Goal: Information Seeking & Learning: Learn about a topic

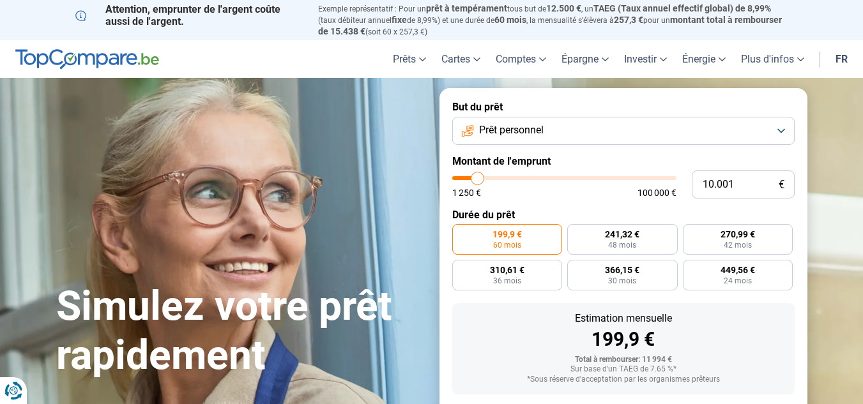
click at [746, 133] on button "Prêt personnel" at bounding box center [623, 131] width 342 height 28
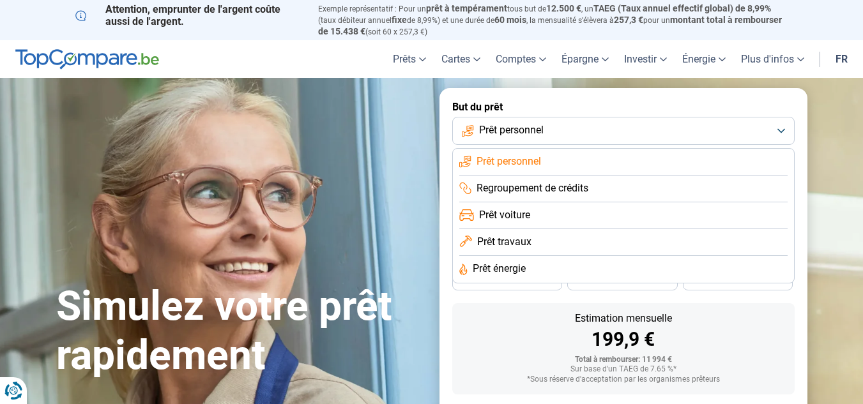
click at [532, 269] on li "Prêt énergie" at bounding box center [623, 269] width 328 height 27
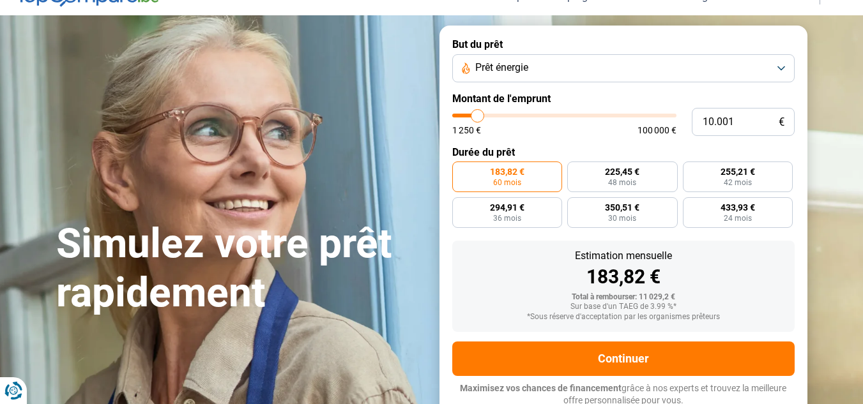
scroll to position [64, 0]
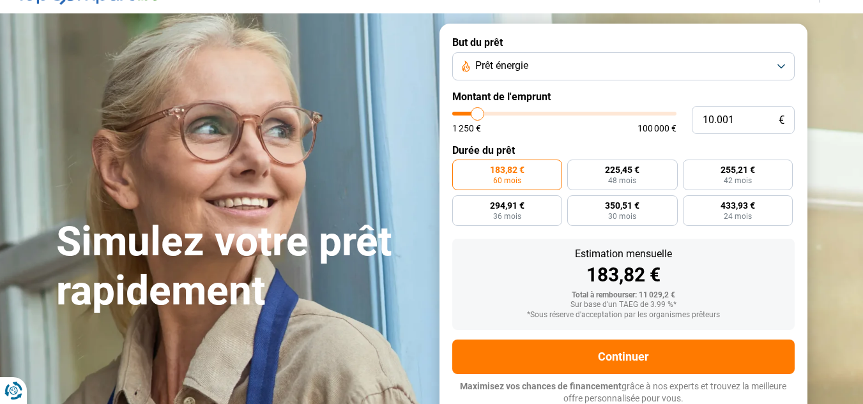
type input "13.000"
type input "13000"
type input "14.750"
type input "14750"
type input "15.000"
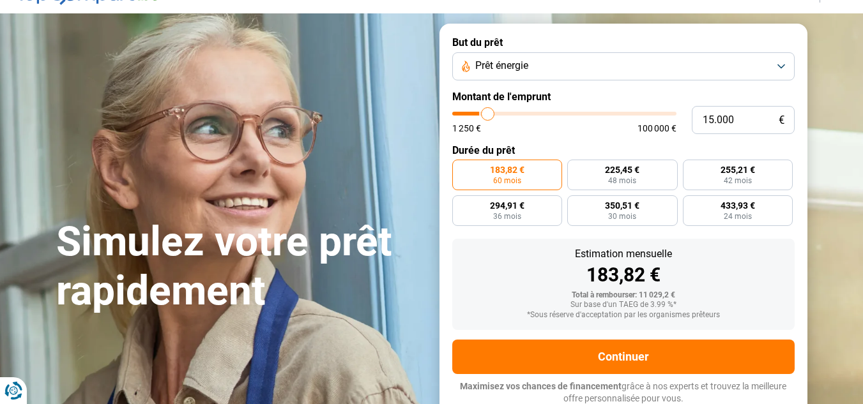
type input "15000"
type input "15.500"
type input "15500"
type input "16.000"
type input "16000"
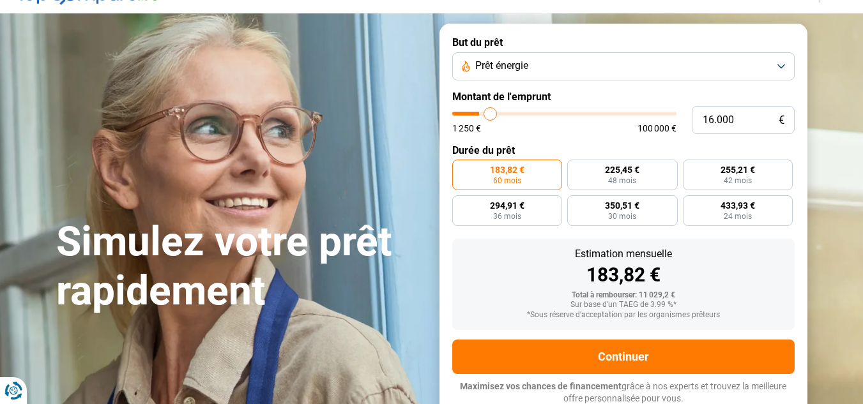
type input "17.750"
type input "17750"
type input "20.500"
type input "20500"
type input "24.500"
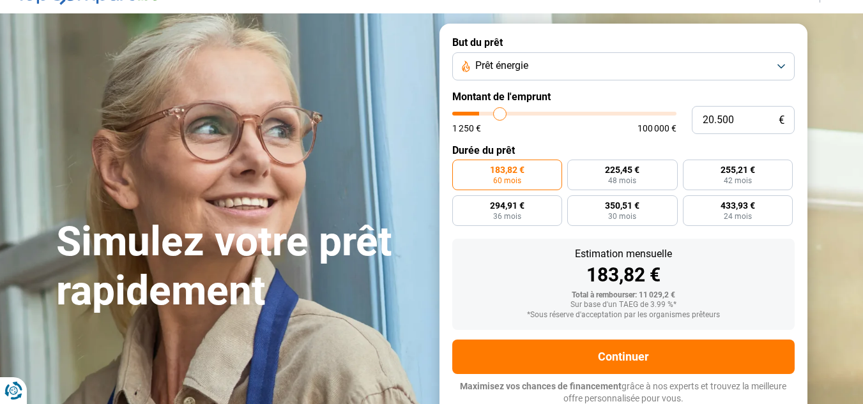
type input "24500"
type input "27.750"
type input "27750"
type input "29.750"
type input "29750"
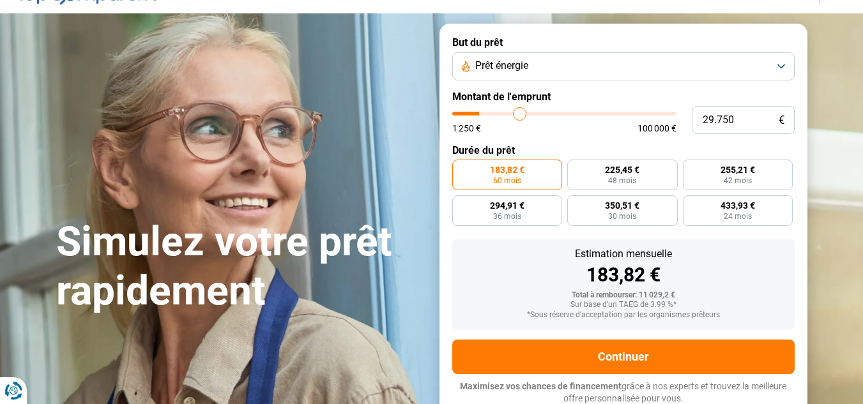
type input "31.000"
type input "31000"
type input "32.000"
type input "32000"
type input "32.250"
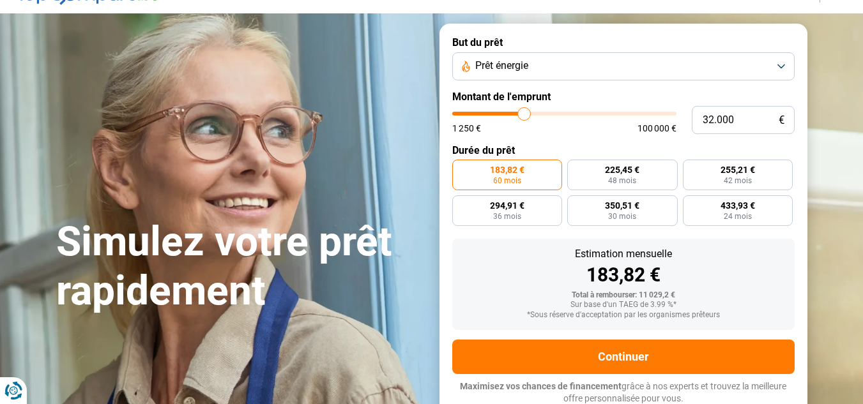
type input "32250"
type input "32.750"
type input "32750"
type input "33.250"
type input "33250"
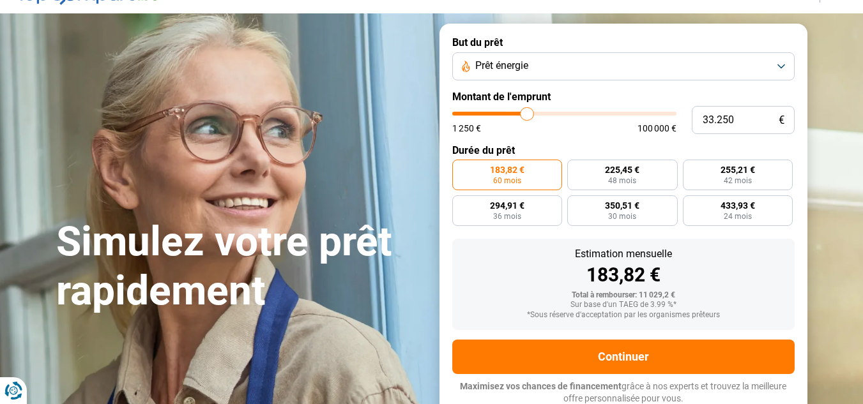
type input "33.750"
type input "33750"
type input "34.750"
type input "34750"
type input "35.500"
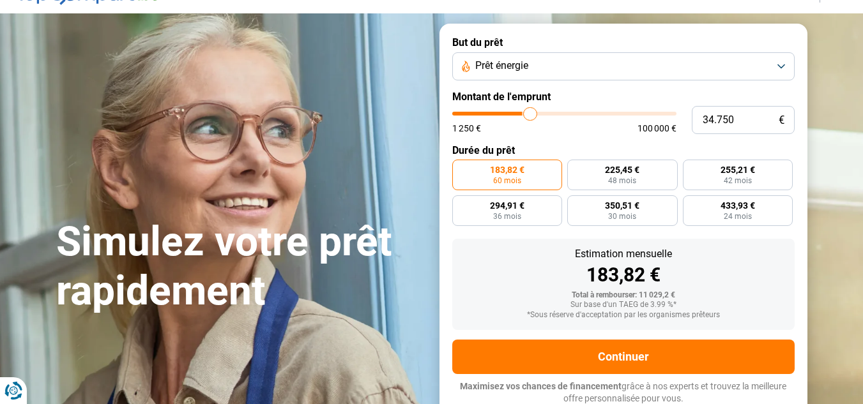
type input "35500"
type input "36.750"
type input "36750"
type input "37.750"
type input "37750"
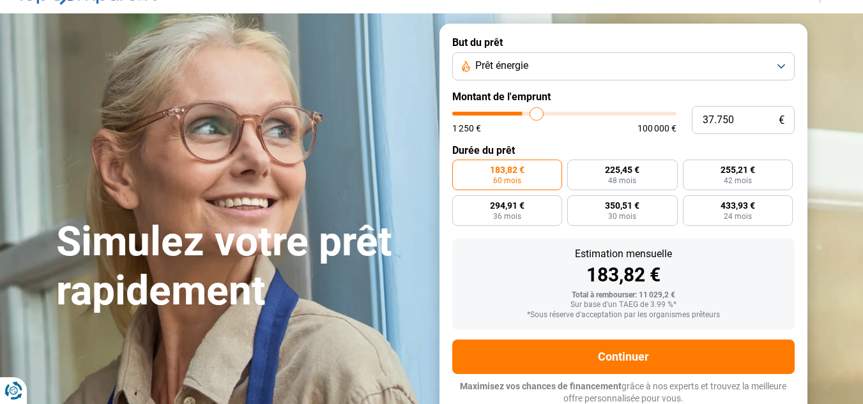
type input "38.500"
type input "38500"
type input "39.750"
type input "39750"
type input "40.250"
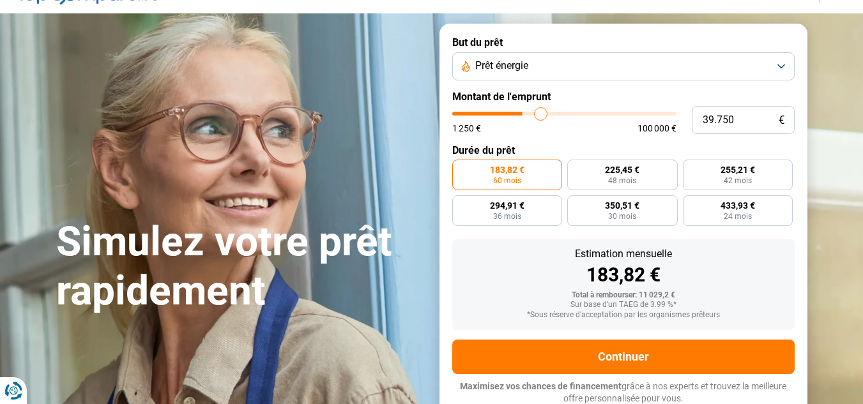
type input "40250"
type input "41.250"
type input "41250"
type input "42.750"
type input "42750"
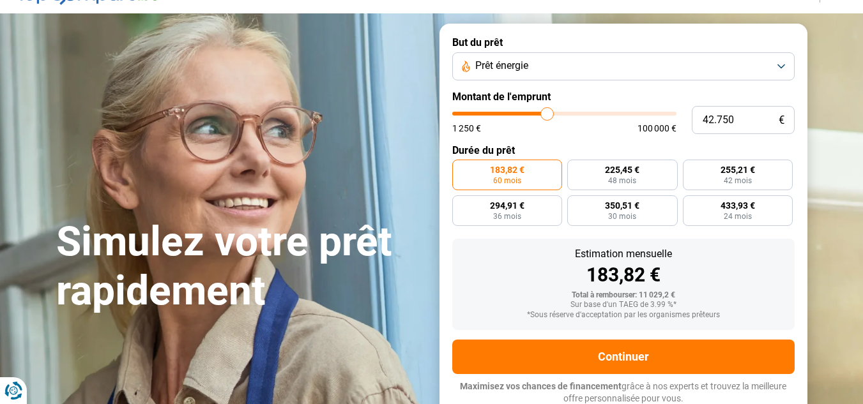
type input "44.250"
type input "44250"
type input "45.500"
type input "45500"
type input "46.000"
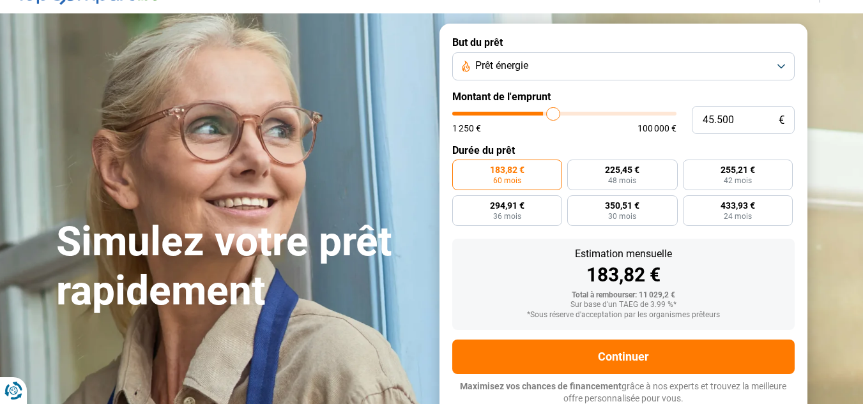
type input "46000"
type input "46.500"
type input "46500"
type input "47.000"
type input "47000"
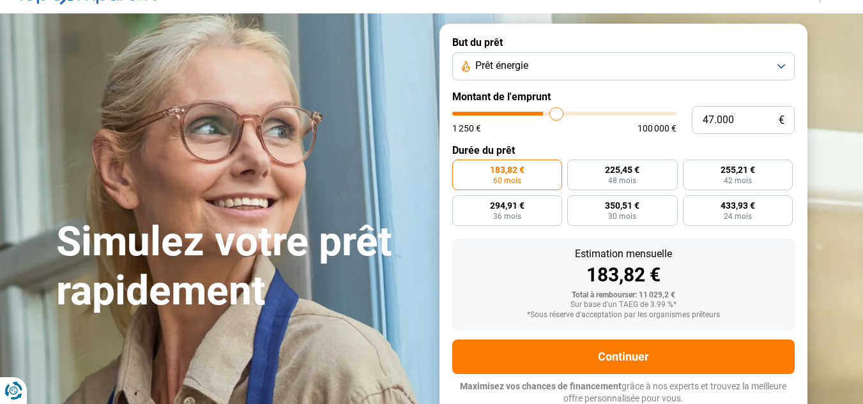
type input "47.250"
type input "47250"
type input "48.000"
type input "48000"
type input "48.250"
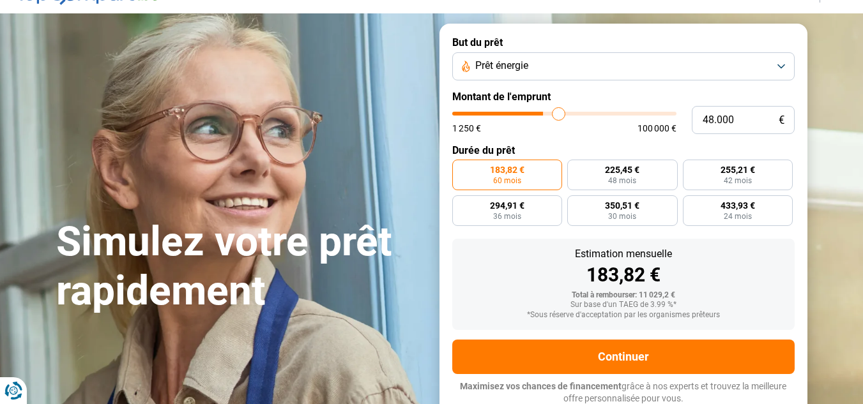
type input "48250"
type input "48.750"
type input "48750"
type input "49.500"
drag, startPoint x: 481, startPoint y: 115, endPoint x: 561, endPoint y: 117, distance: 79.8
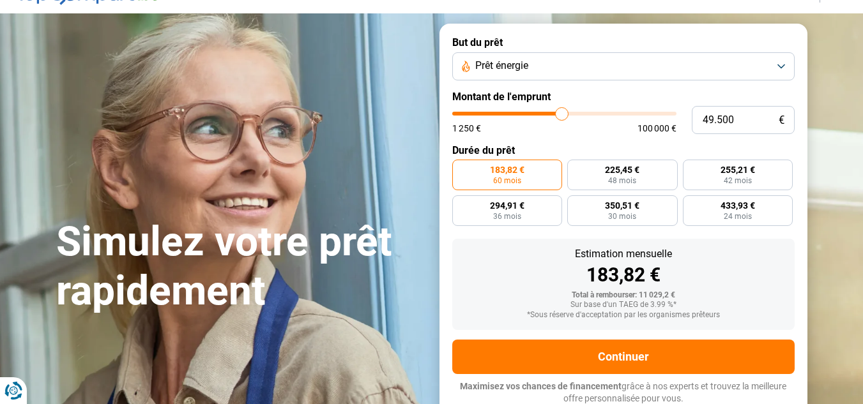
type input "49500"
click at [561, 116] on input "range" at bounding box center [564, 114] width 224 height 4
radio input "false"
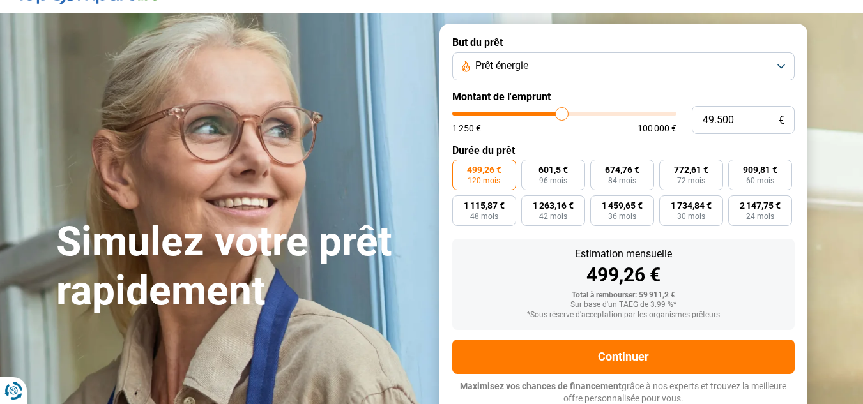
click at [561, 116] on input "range" at bounding box center [564, 114] width 224 height 4
type input "49.000"
type input "49000"
type input "47.250"
type input "47250"
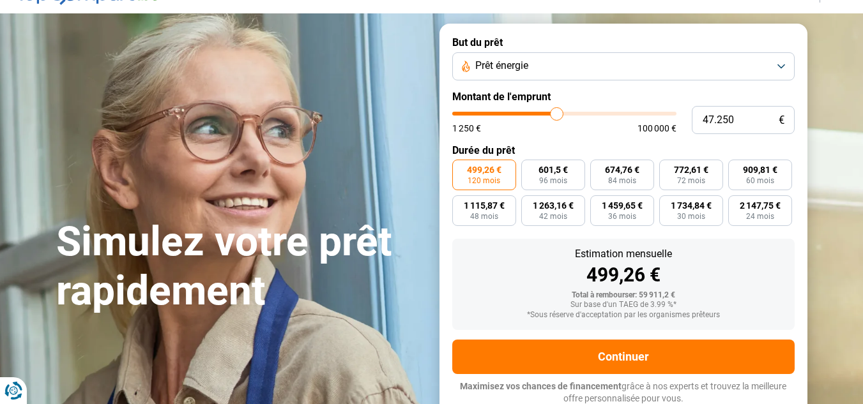
type input "46.500"
type input "46500"
type input "46.000"
type input "46000"
type input "45.500"
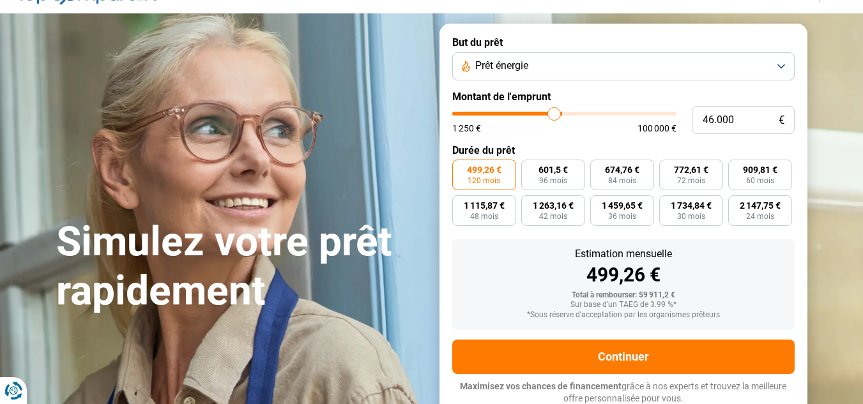
type input "45500"
type input "44.500"
type input "44500"
type input "43.750"
type input "43750"
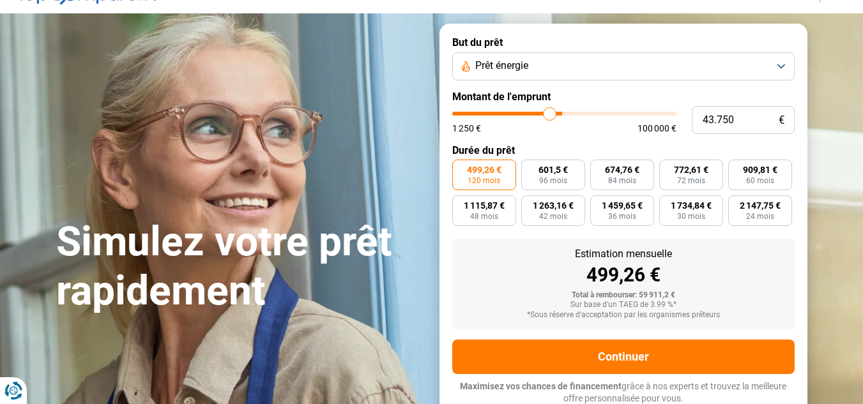
type input "42.250"
type input "42250"
type input "40.250"
type input "40250"
type input "37.750"
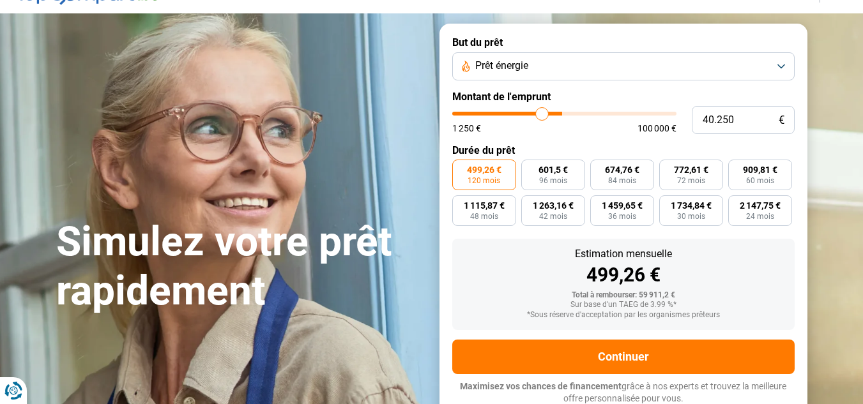
type input "37750"
type input "35.250"
type input "35250"
type input "35.000"
type input "35000"
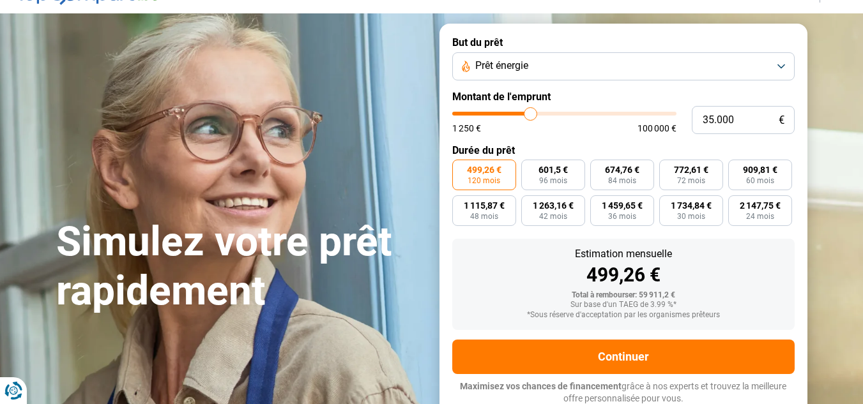
type input "34.250"
type input "34250"
type input "34.000"
type input "34000"
type input "33.750"
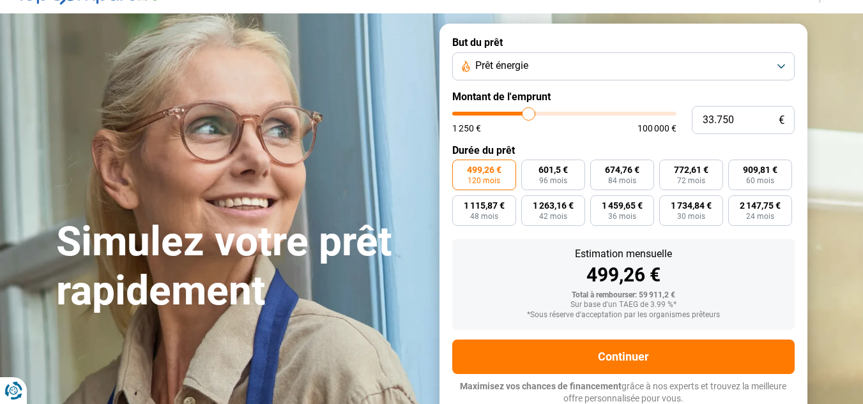
type input "33750"
type input "33.500"
type input "33500"
type input "33.250"
type input "33250"
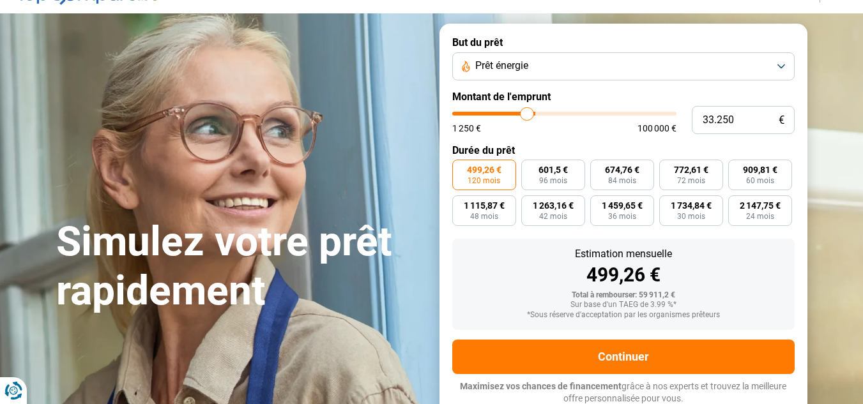
type input "32.750"
drag, startPoint x: 561, startPoint y: 117, endPoint x: 526, endPoint y: 110, distance: 35.9
type input "32750"
click at [526, 112] on input "range" at bounding box center [564, 114] width 224 height 4
type input "32.500"
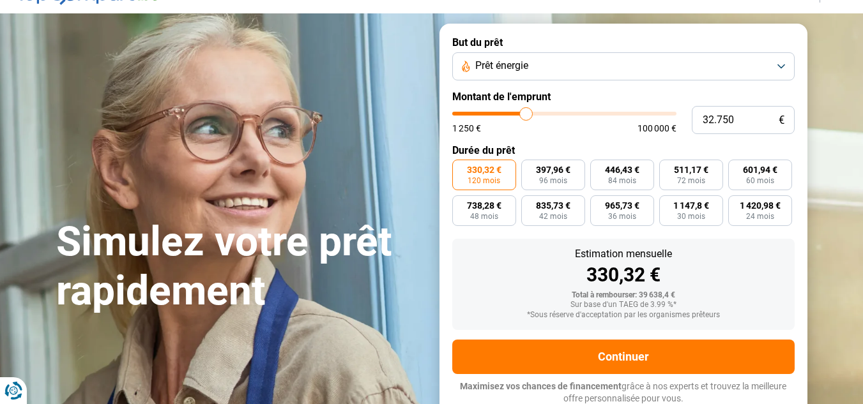
type input "32500"
type input "32.250"
type input "32250"
type input "31.750"
type input "31750"
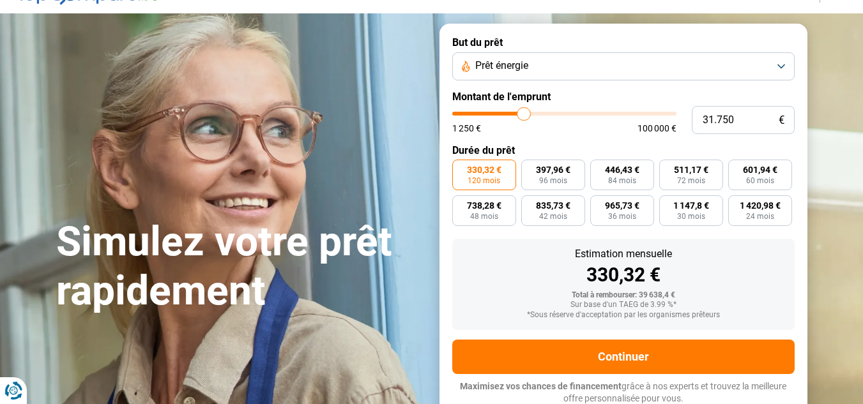
type input "30.750"
type input "30750"
type input "30.250"
type input "30250"
type input "29.000"
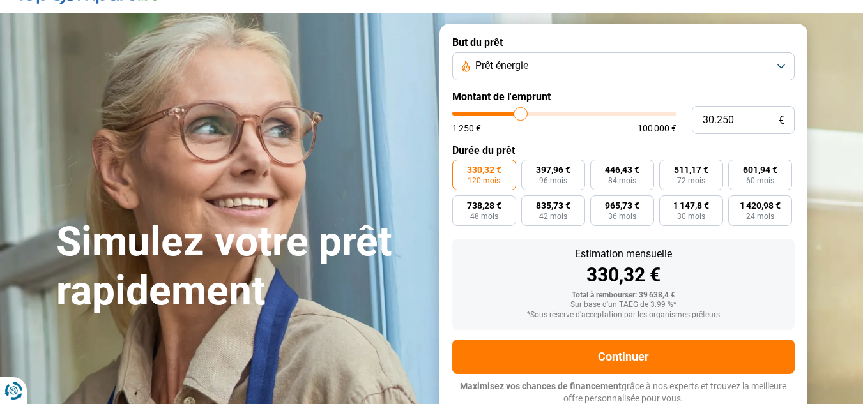
type input "29000"
type input "28.250"
type input "28250"
type input "28.000"
type input "28000"
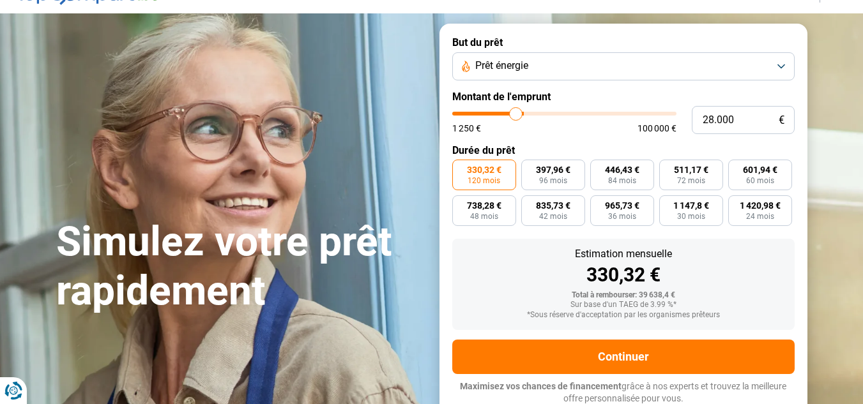
type input "27.500"
type input "27500"
type input "26.750"
type input "26750"
type input "26.250"
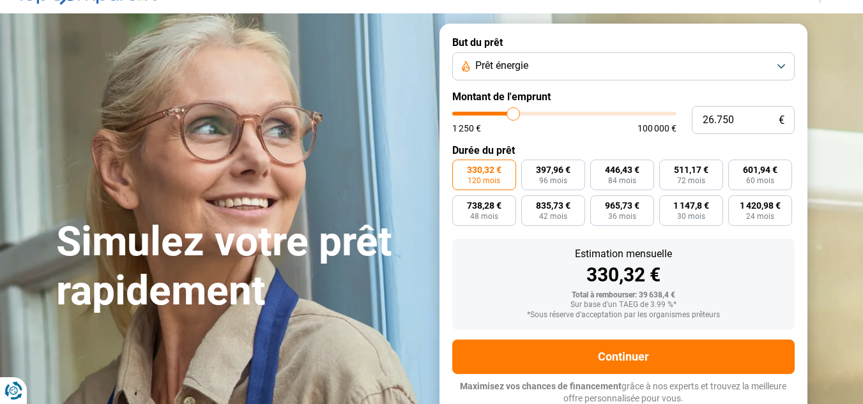
type input "26250"
type input "25.750"
type input "25750"
type input "25.000"
type input "25000"
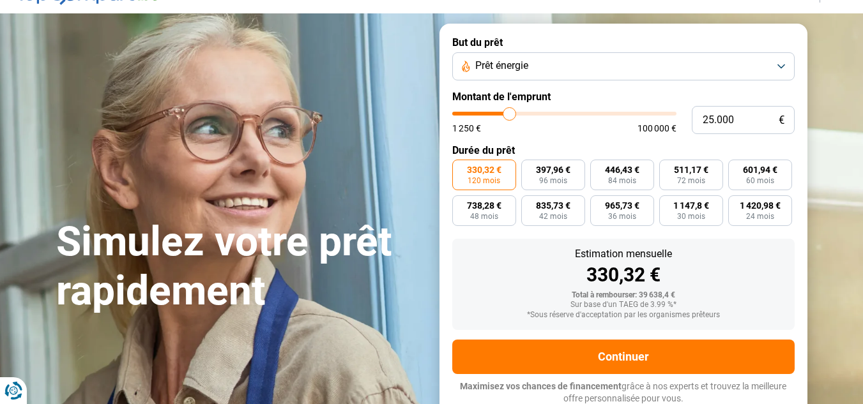
type input "24.750"
type input "24750"
type input "24.500"
type input "24500"
type input "24.250"
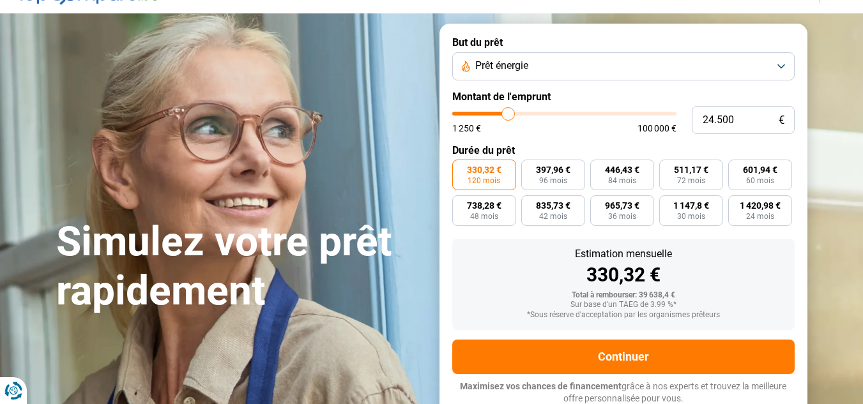
type input "24250"
type input "23.750"
type input "23750"
type input "23.250"
drag, startPoint x: 526, startPoint y: 110, endPoint x: 504, endPoint y: 109, distance: 21.7
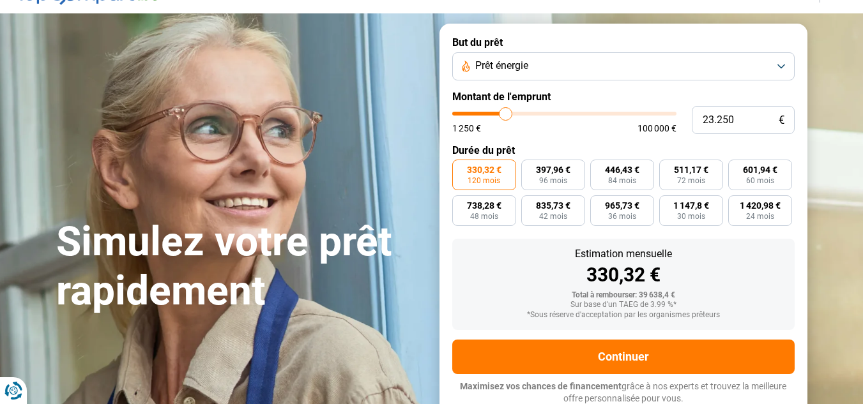
type input "22750"
click at [504, 112] on input "range" at bounding box center [564, 114] width 224 height 4
type input "22.250"
type input "22250"
type input "22.000"
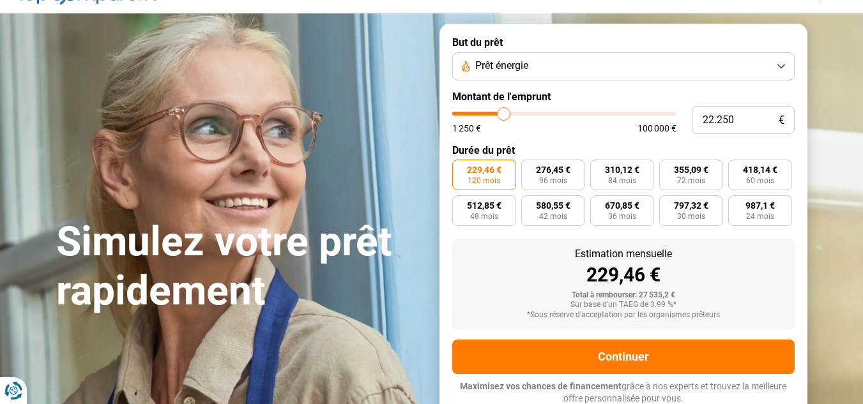
type input "22000"
type input "21.750"
type input "21750"
type input "21.250"
type input "21250"
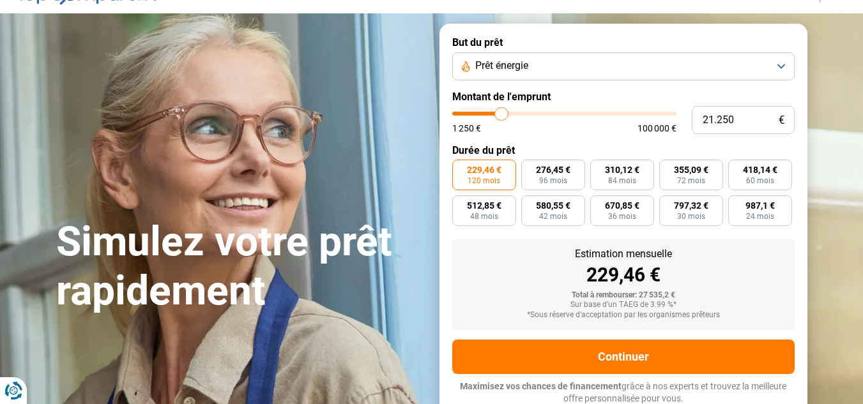
type input "20.750"
type input "20750"
type input "20.500"
type input "20500"
type input "20.000"
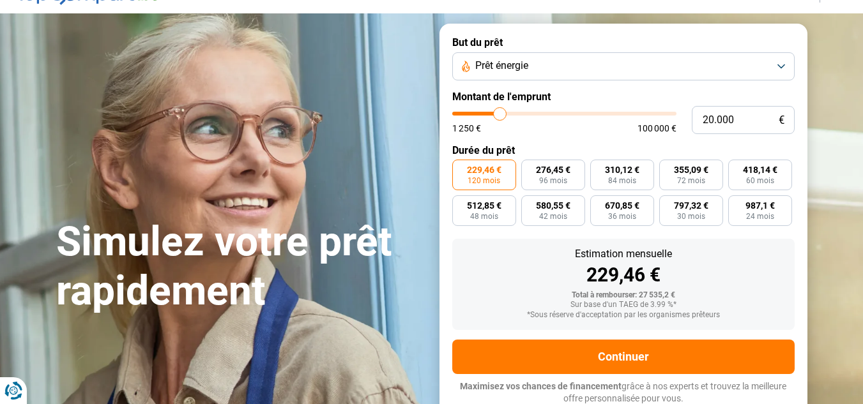
type input "20000"
type input "19.250"
type input "19250"
type input "18.750"
type input "18750"
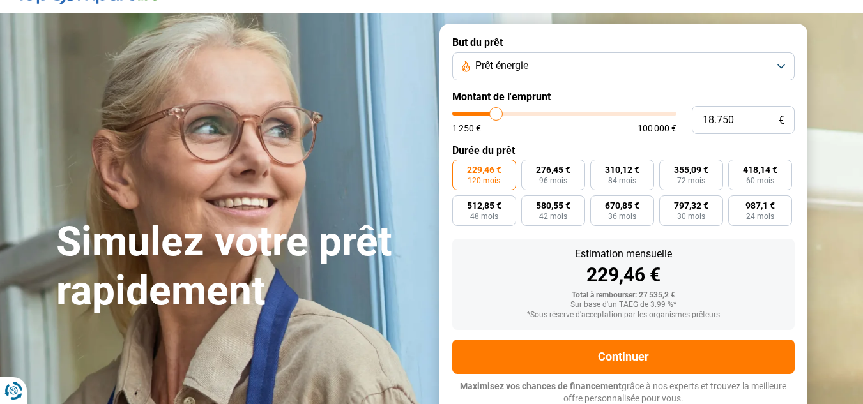
type input "18.500"
type input "18500"
type input "18.000"
type input "18000"
type input "17.500"
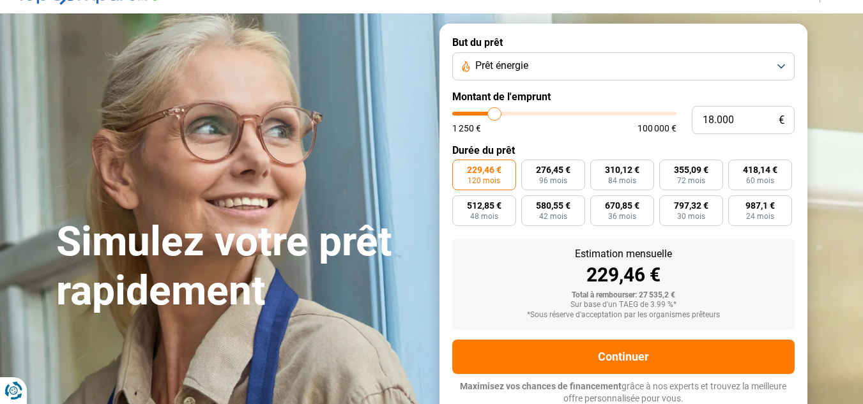
type input "17500"
type input "17.250"
type input "17250"
type input "17.000"
drag, startPoint x: 504, startPoint y: 109, endPoint x: 492, endPoint y: 109, distance: 12.1
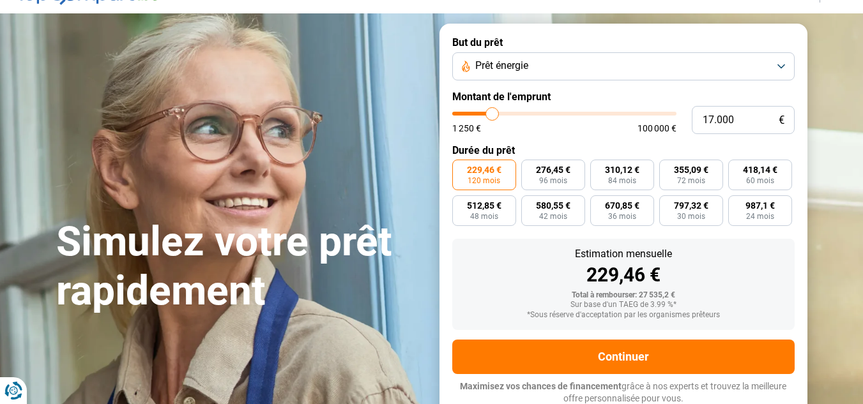
type input "17000"
click at [492, 112] on input "range" at bounding box center [564, 114] width 224 height 4
radio input "true"
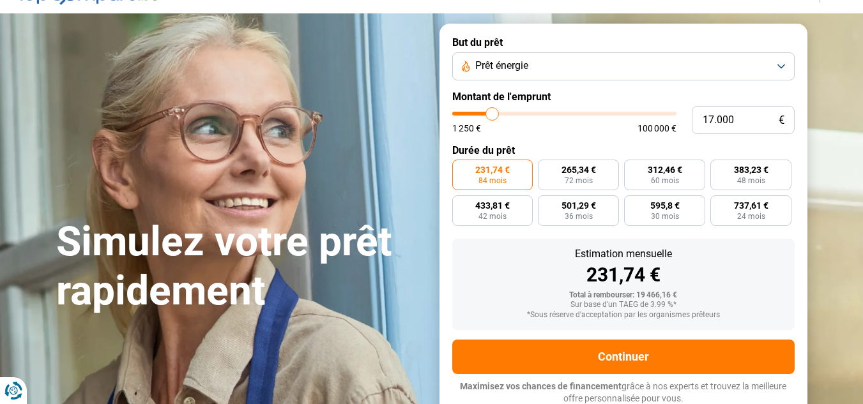
type input "16.500"
type input "16500"
type input "16.250"
type input "16250"
type input "16.000"
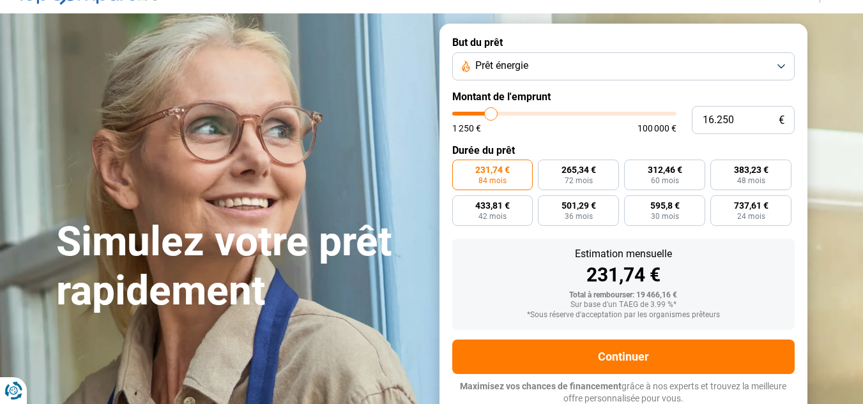
type input "16000"
type input "15.500"
type input "15500"
type input "15.000"
type input "15000"
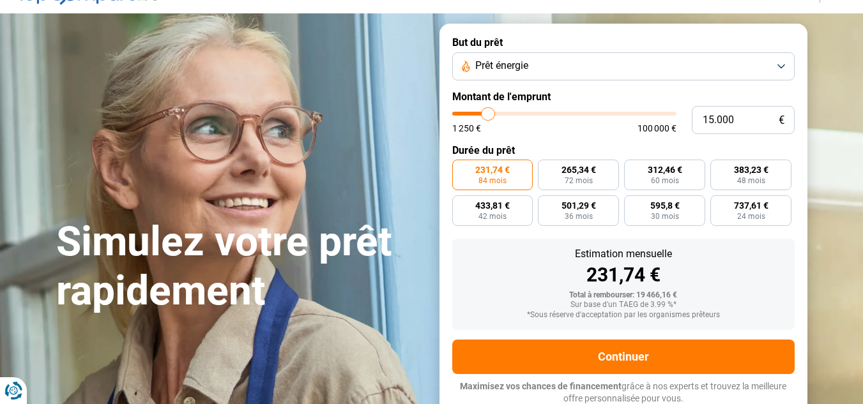
type input "14.500"
type input "14500"
type input "14.000"
type input "14000"
type input "13.500"
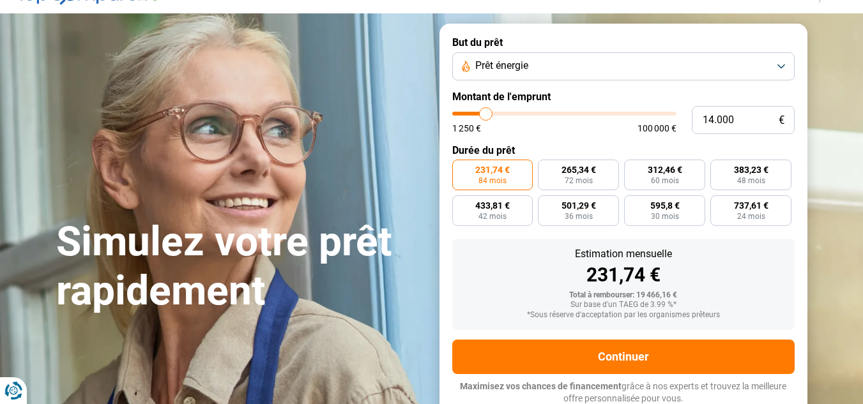
type input "13500"
type input "13.250"
type input "13250"
type input "13.500"
type input "13500"
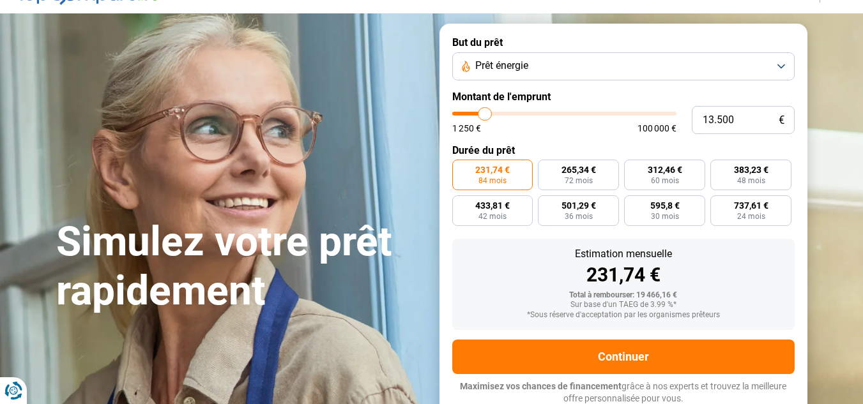
type input "14.250"
type input "14250"
type input "14.500"
type input "14500"
type input "14.750"
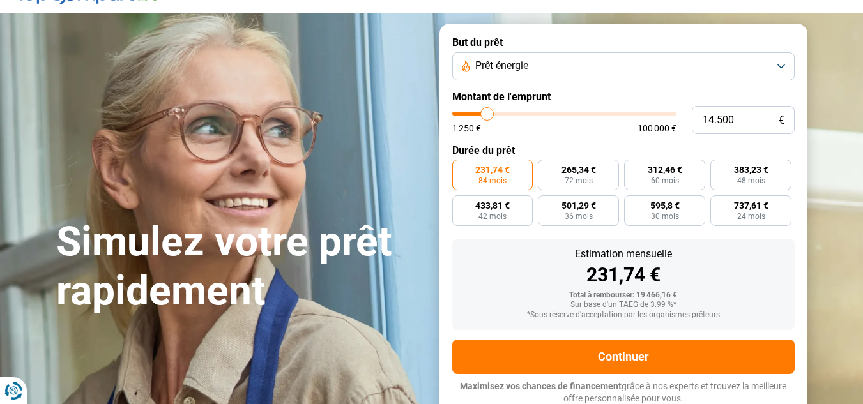
type input "14750"
type input "15.500"
type input "15500"
click at [487, 112] on input "range" at bounding box center [564, 114] width 224 height 4
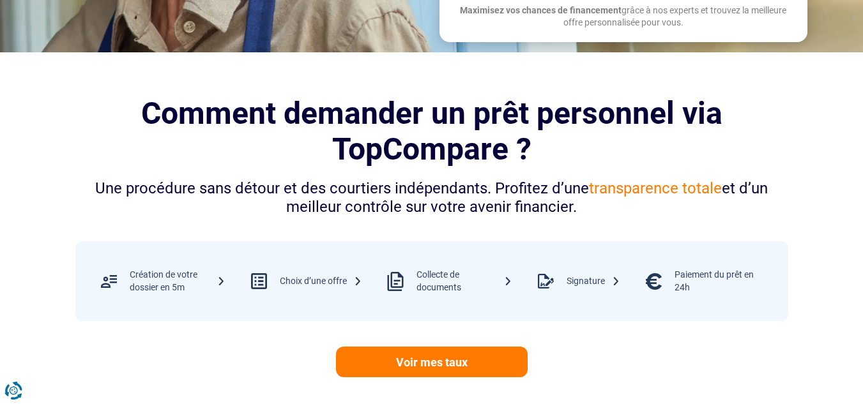
scroll to position [0, 0]
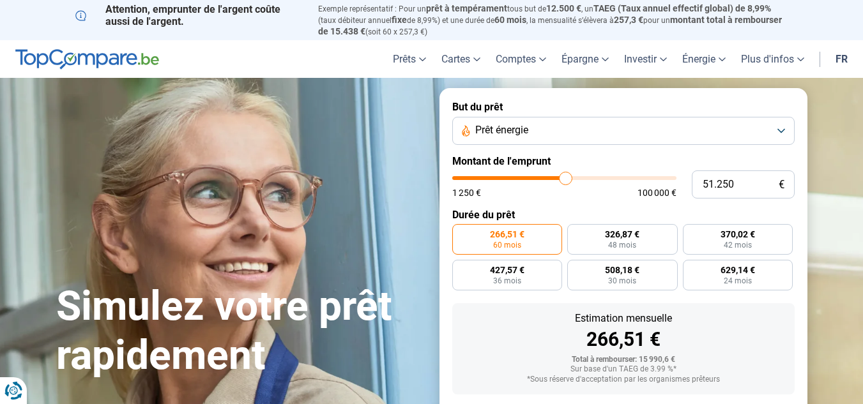
drag, startPoint x: 485, startPoint y: 174, endPoint x: 565, endPoint y: 175, distance: 80.4
click at [565, 176] on input "range" at bounding box center [564, 178] width 224 height 4
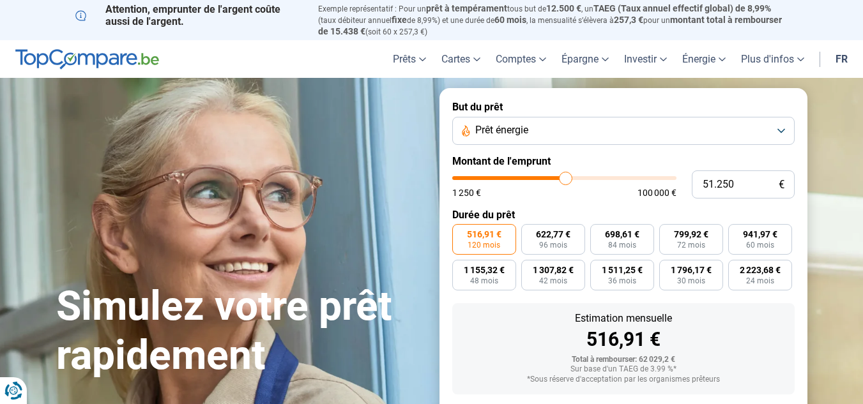
scroll to position [64, 0]
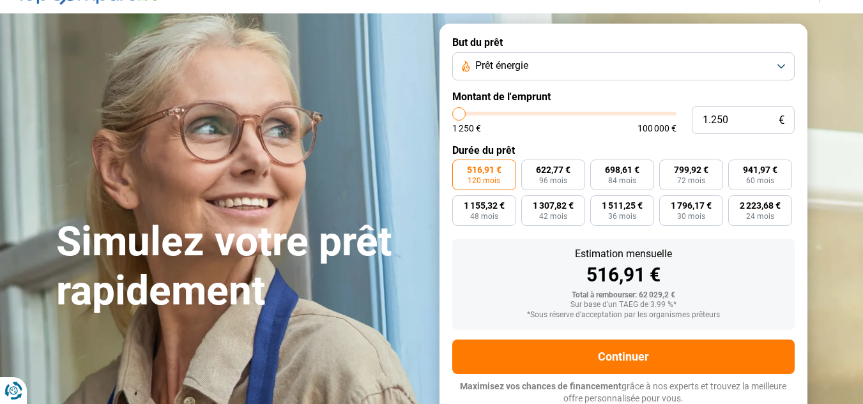
drag, startPoint x: 566, startPoint y: 109, endPoint x: 415, endPoint y: 89, distance: 152.0
click at [452, 112] on input "range" at bounding box center [564, 114] width 224 height 4
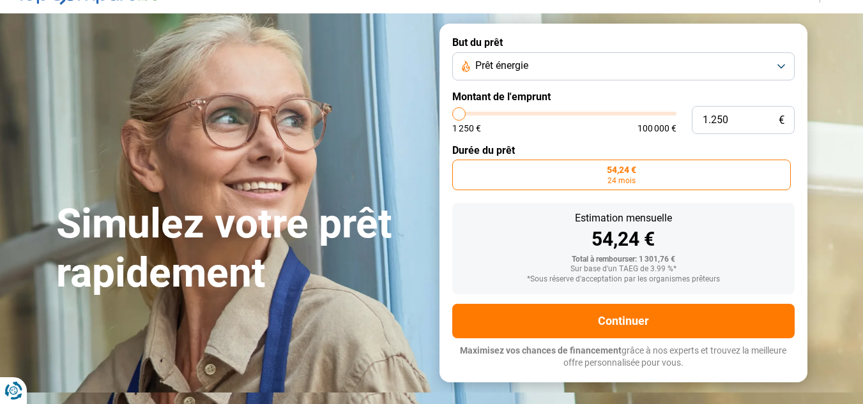
scroll to position [29, 0]
